Goal: Transaction & Acquisition: Purchase product/service

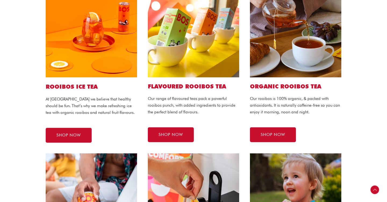
scroll to position [153, 0]
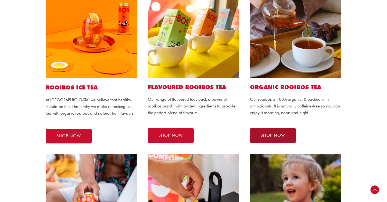
click at [271, 134] on span "SHOP NOW" at bounding box center [273, 136] width 24 height 4
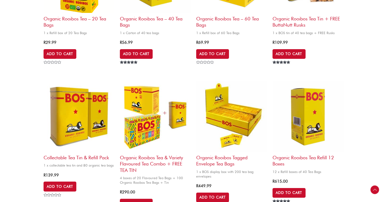
scroll to position [276, 0]
